Goal: Information Seeking & Learning: Learn about a topic

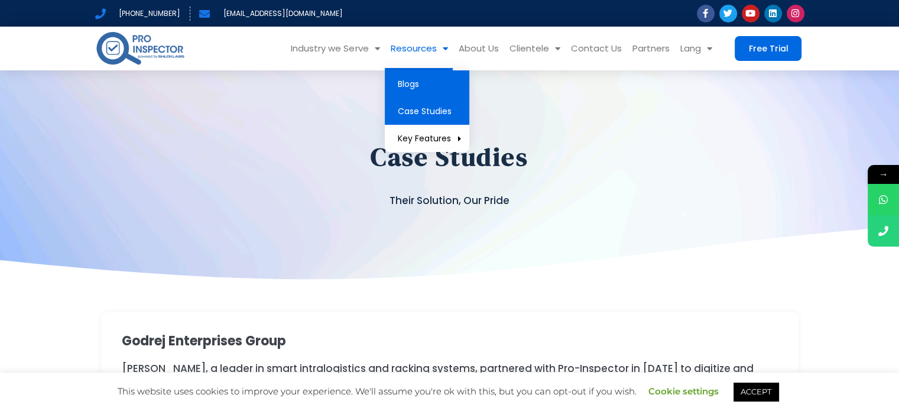
click at [416, 76] on link "Blogs" at bounding box center [427, 83] width 85 height 27
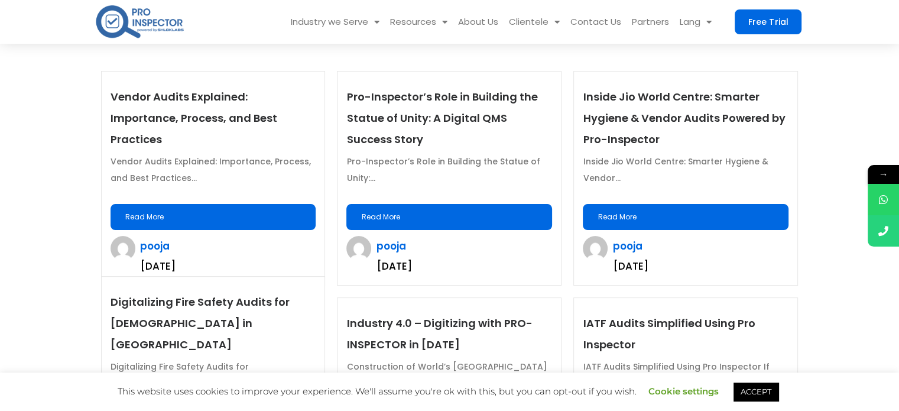
scroll to position [310, 0]
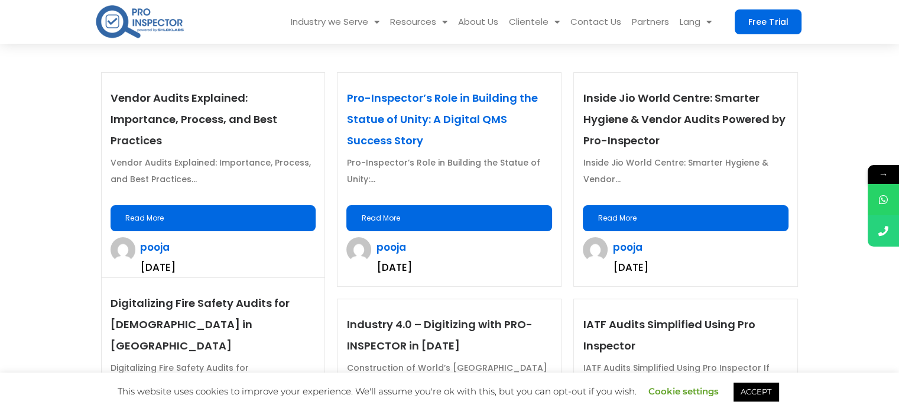
click at [476, 114] on link "Pro-Inspector’s Role in Building the Statue of Unity: A Digital QMS Success Sto…" at bounding box center [441, 118] width 191 height 57
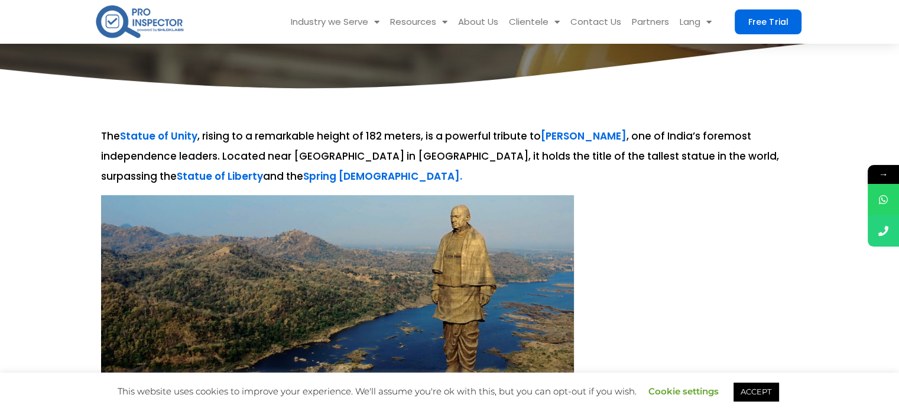
scroll to position [192, 0]
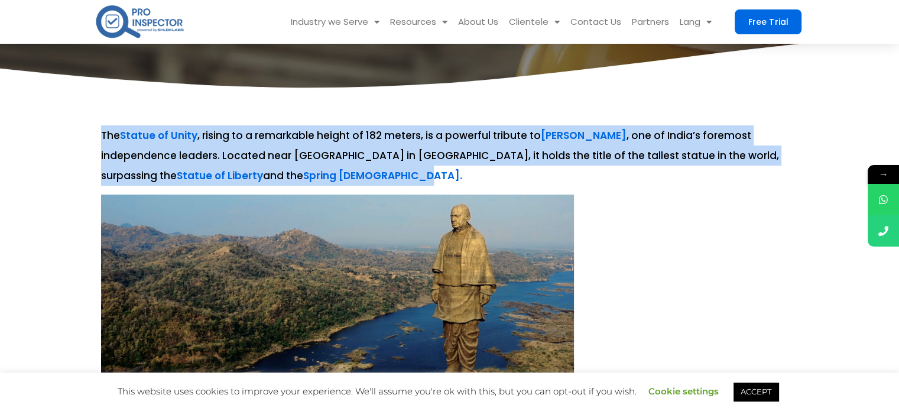
drag, startPoint x: 215, startPoint y: 161, endPoint x: 98, endPoint y: 132, distance: 120.8
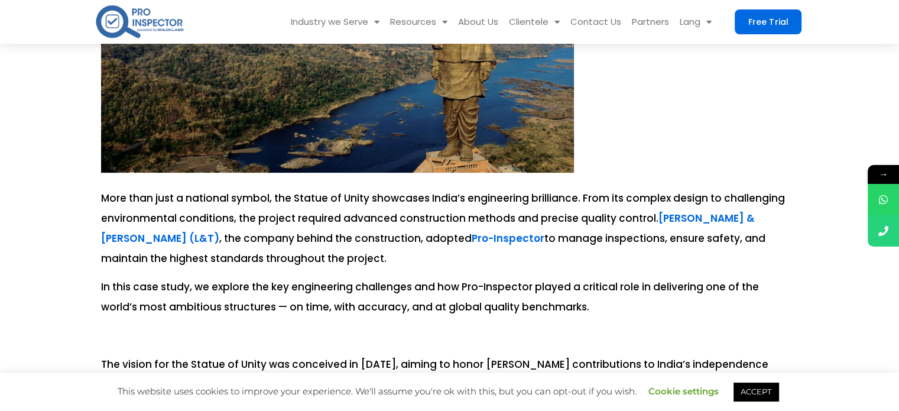
scroll to position [504, 0]
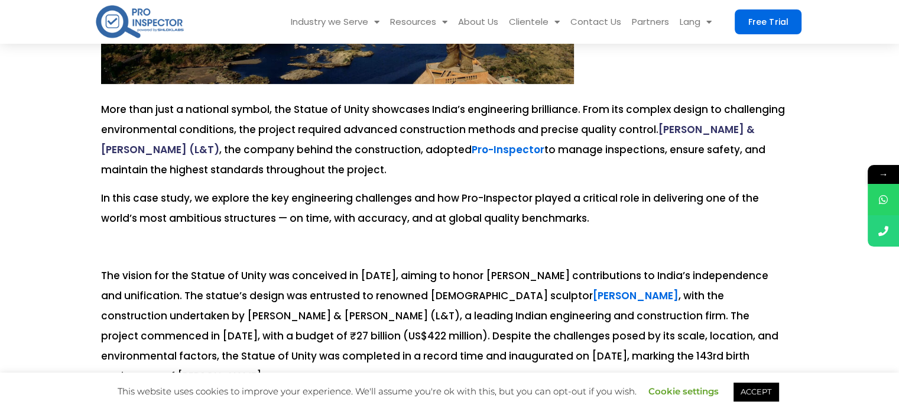
click at [646, 124] on link "[PERSON_NAME] & [PERSON_NAME] (L&T)" at bounding box center [428, 139] width 654 height 34
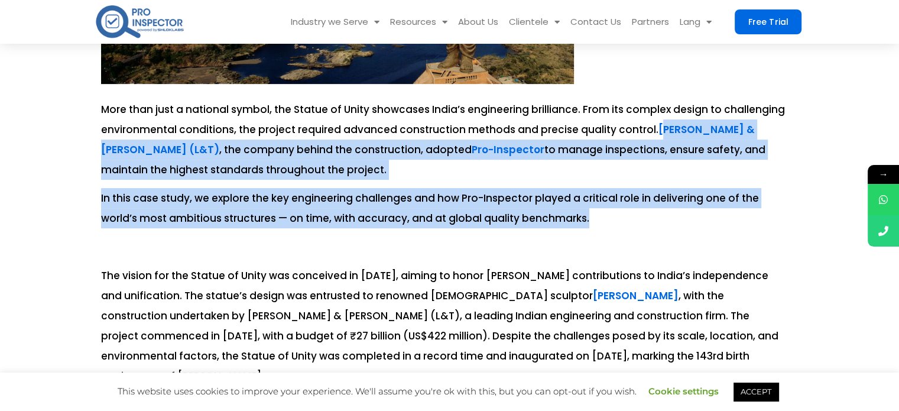
drag, startPoint x: 649, startPoint y: 121, endPoint x: 681, endPoint y: 215, distance: 98.7
copy div "[PERSON_NAME] & [PERSON_NAME] (L&T) , the company behind the construction, adop…"
click at [570, 220] on p "In this case study, we explore the key engineering challenges and how Pro-Inspe…" at bounding box center [444, 208] width 687 height 40
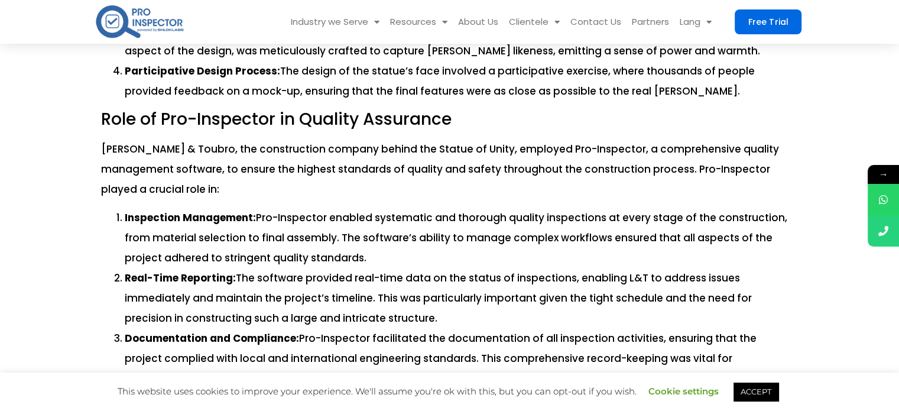
scroll to position [1478, 0]
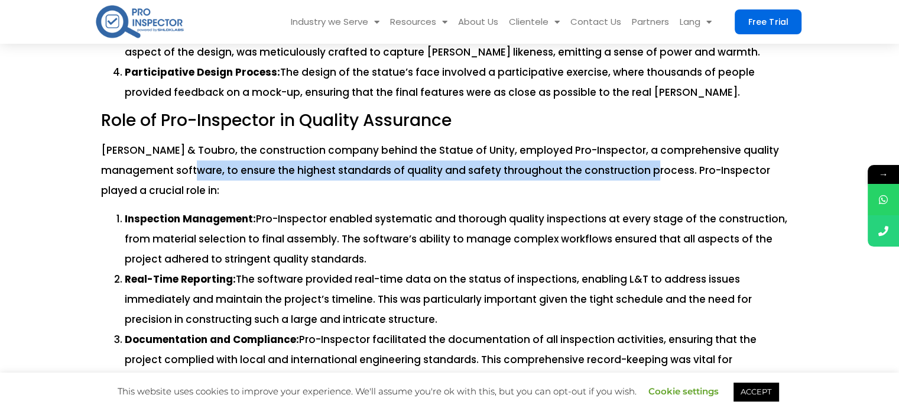
drag, startPoint x: 225, startPoint y: 147, endPoint x: 681, endPoint y: 153, distance: 456.5
click at [681, 153] on p "[PERSON_NAME] & Toubro, the construction company behind the Statue of Unity, em…" at bounding box center [444, 170] width 687 height 60
drag, startPoint x: 223, startPoint y: 150, endPoint x: 682, endPoint y: 151, distance: 459.4
click at [682, 151] on p "[PERSON_NAME] & Toubro, the construction company behind the Statue of Unity, em…" at bounding box center [444, 170] width 687 height 60
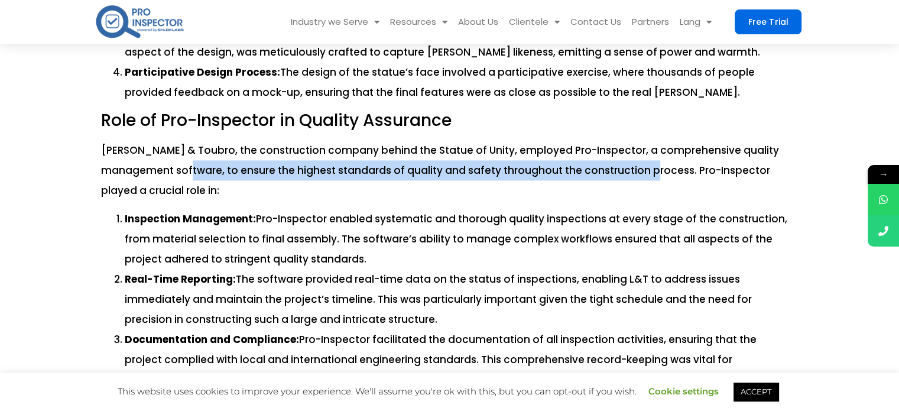
copy p "to ensure the highest standards of quality and safety throughout the constructi…"
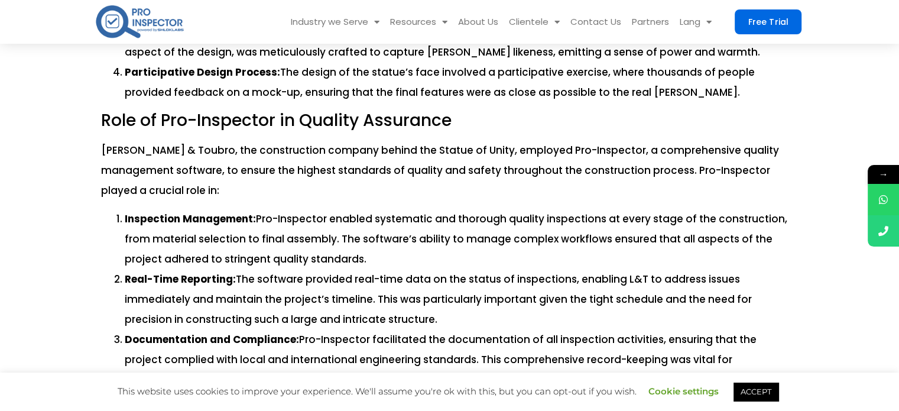
click at [475, 306] on li "Real-Time Reporting: The software provided real-time data on the status of insp…" at bounding box center [456, 299] width 663 height 60
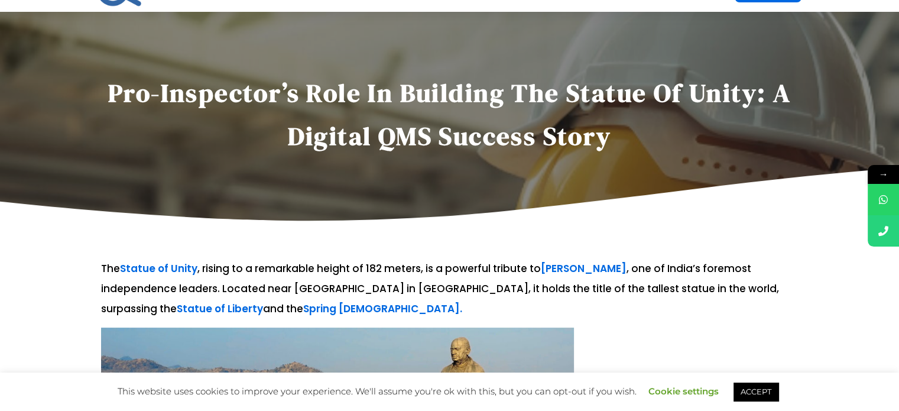
scroll to position [0, 0]
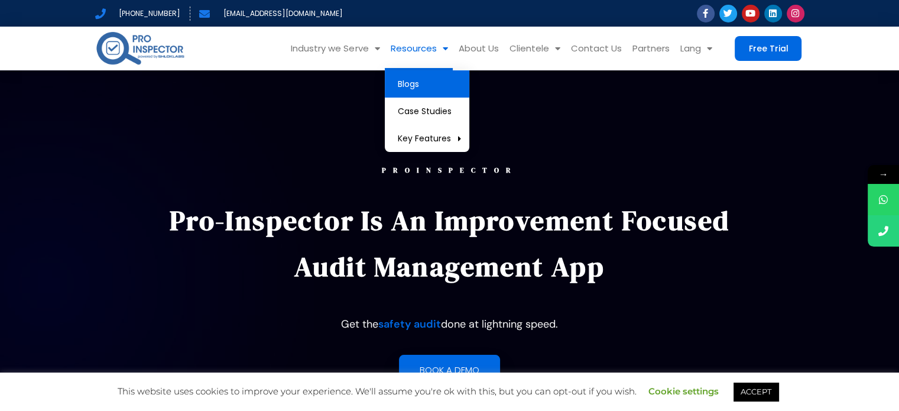
click at [415, 80] on link "Blogs" at bounding box center [427, 83] width 85 height 27
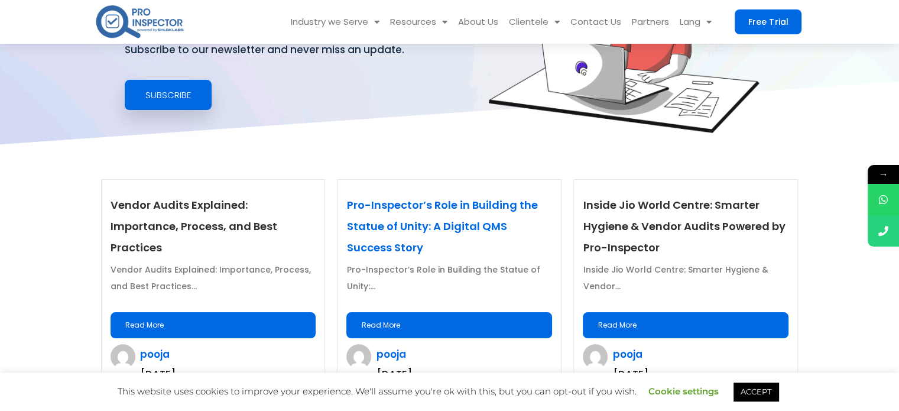
scroll to position [239, 0]
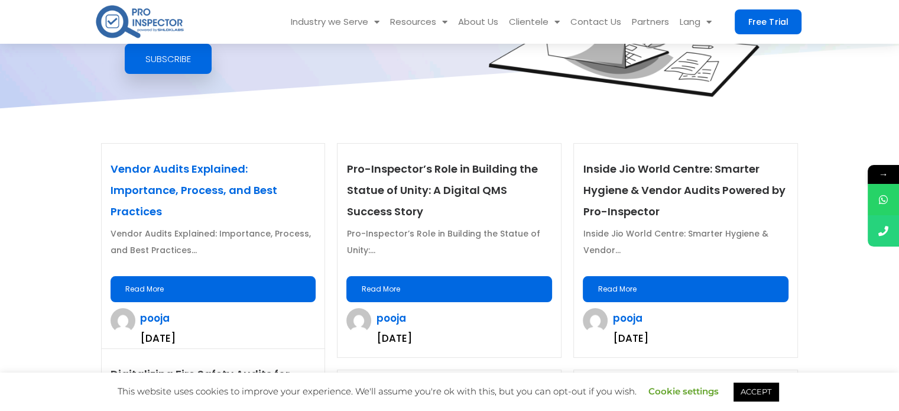
click at [252, 163] on link "Vendor Audits Explained: Importance, Process, and Best Practices" at bounding box center [194, 189] width 167 height 57
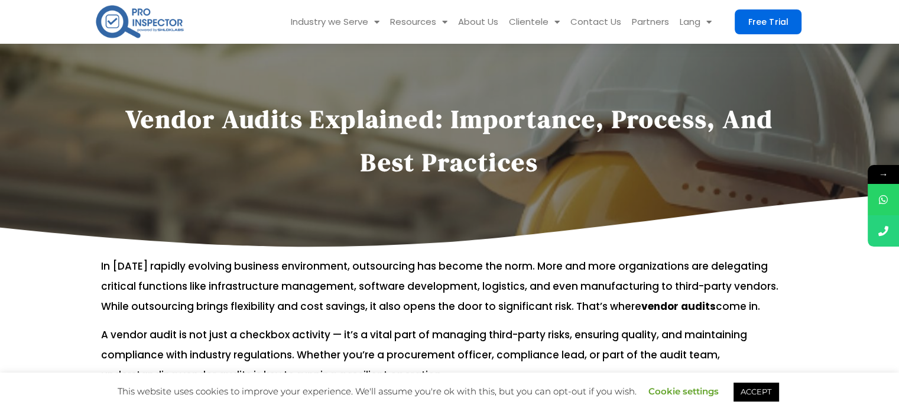
scroll to position [26, 0]
